Goal: Navigation & Orientation: Find specific page/section

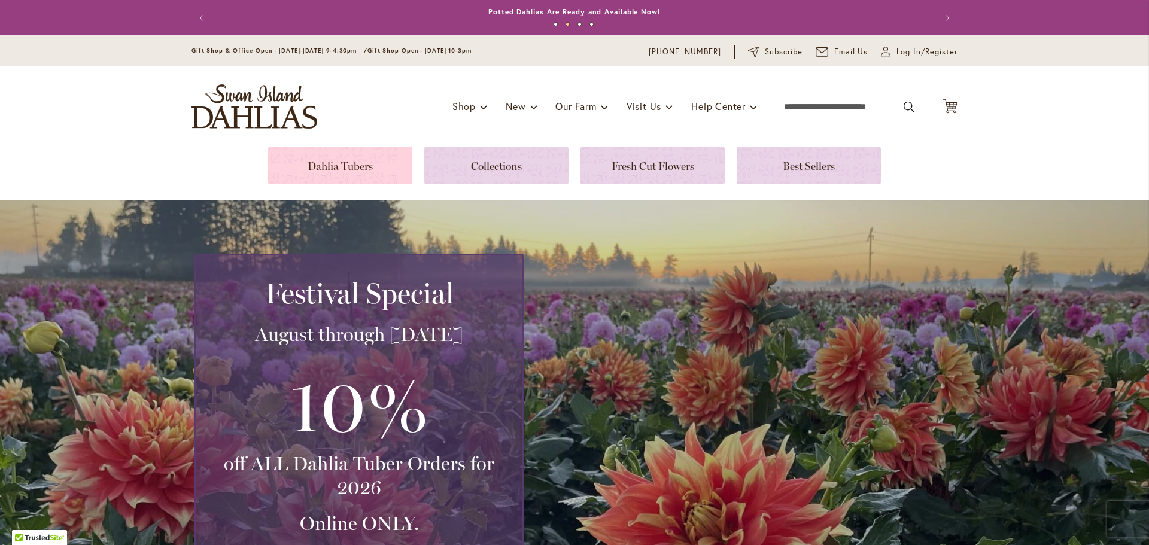
click at [345, 163] on link at bounding box center [340, 166] width 144 height 38
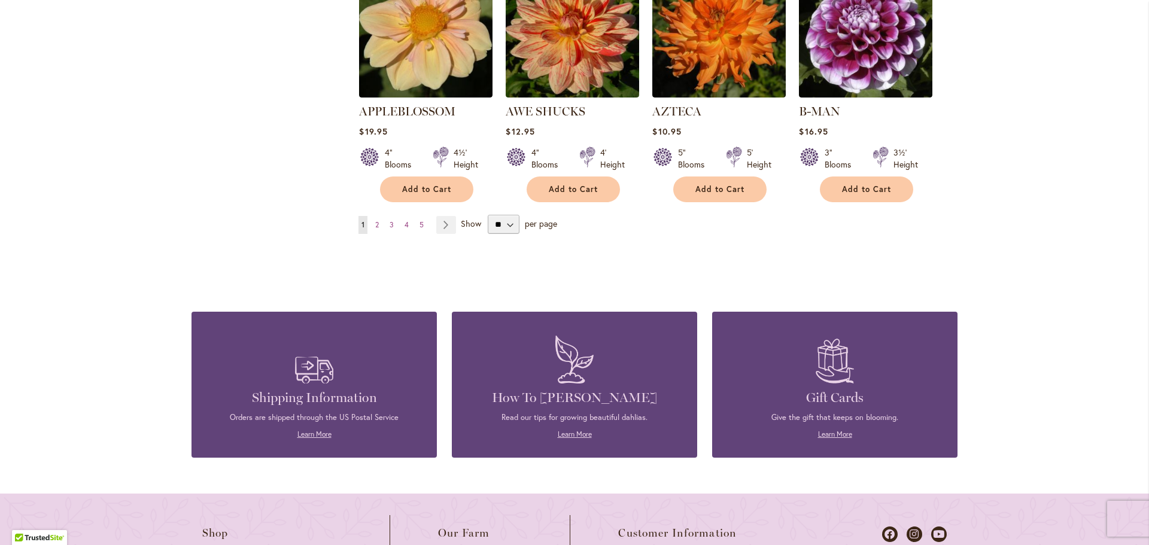
scroll to position [1197, 0]
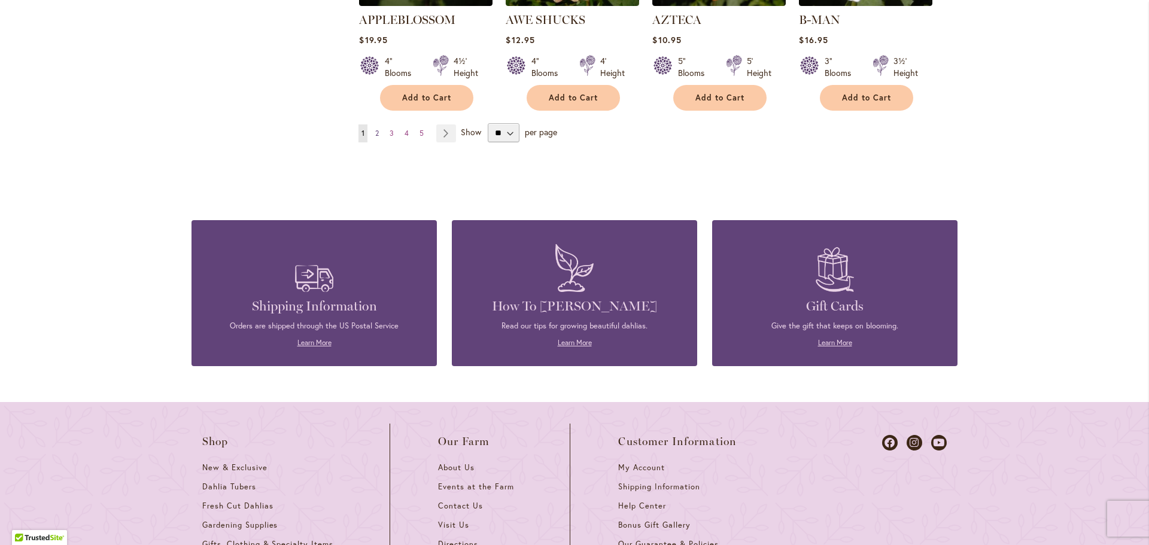
click at [375, 129] on span "2" at bounding box center [377, 133] width 4 height 9
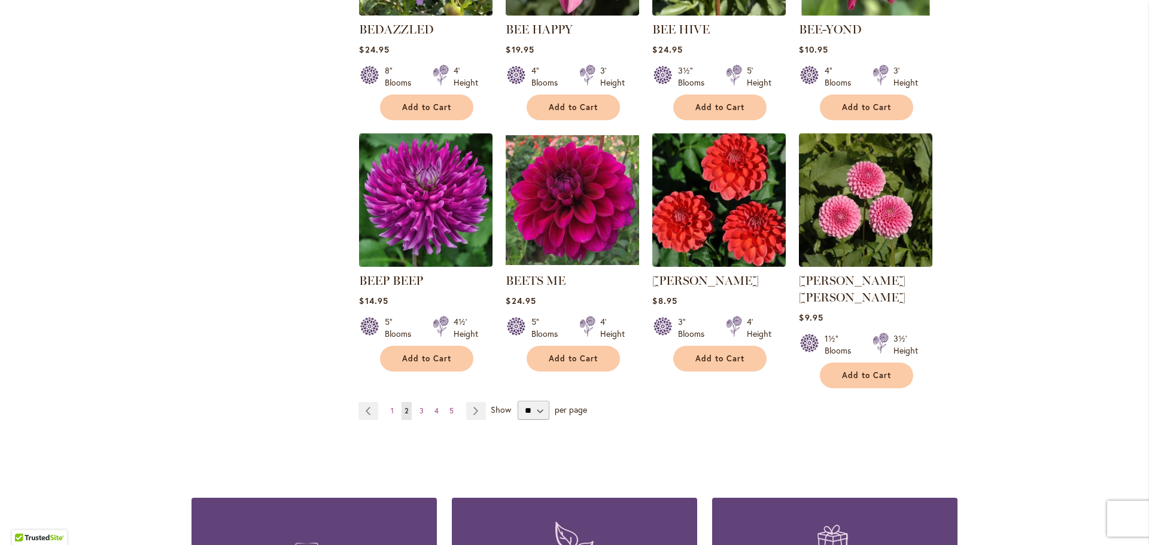
scroll to position [957, 0]
